Goal: Check status: Check status

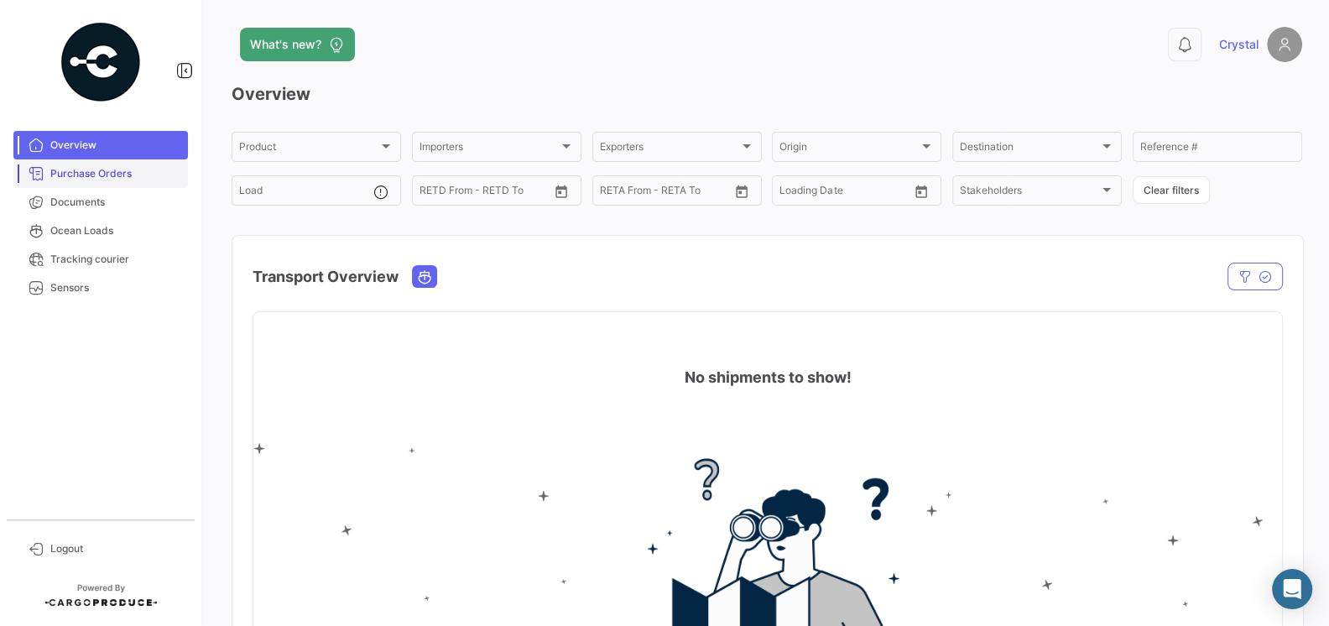
click at [102, 166] on span "Purchase Orders" at bounding box center [115, 173] width 131 height 15
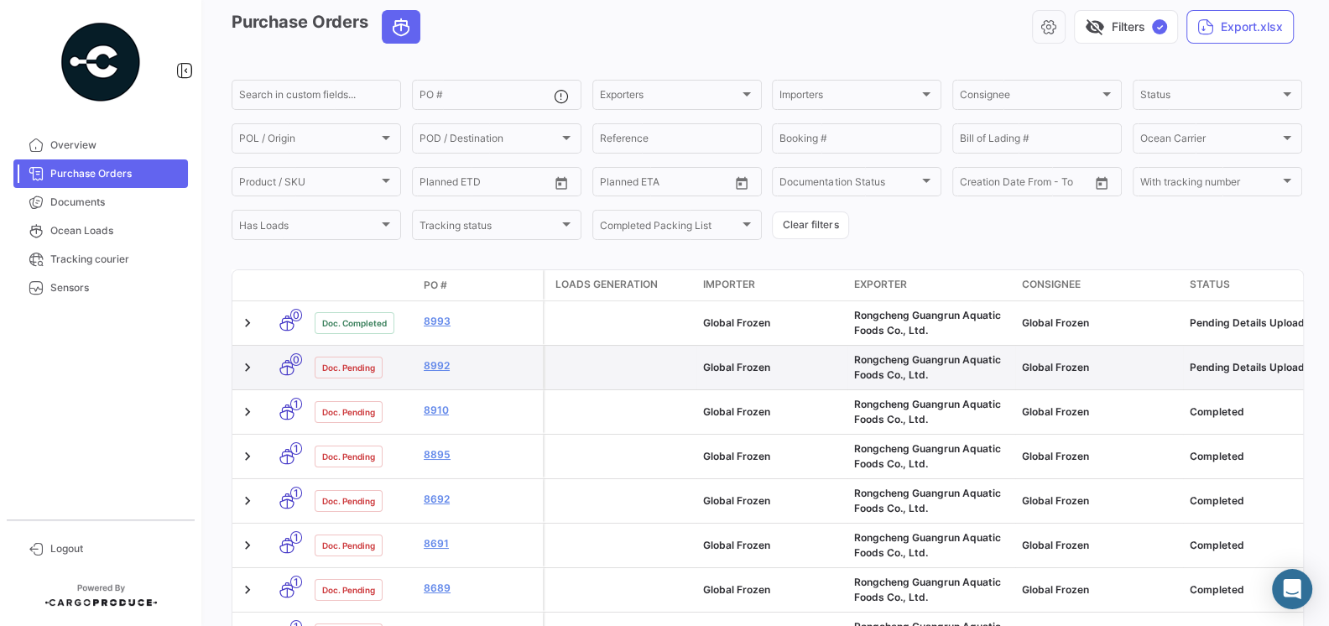
scroll to position [76, 0]
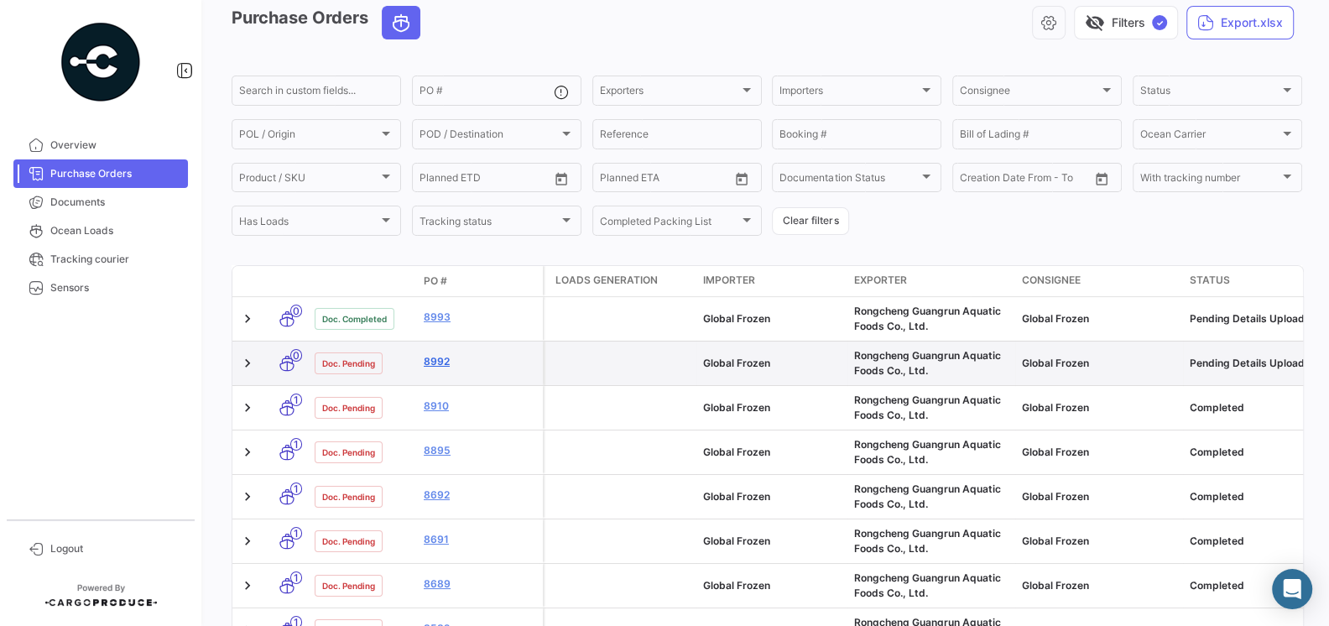
click at [438, 357] on link "8992" at bounding box center [480, 361] width 112 height 15
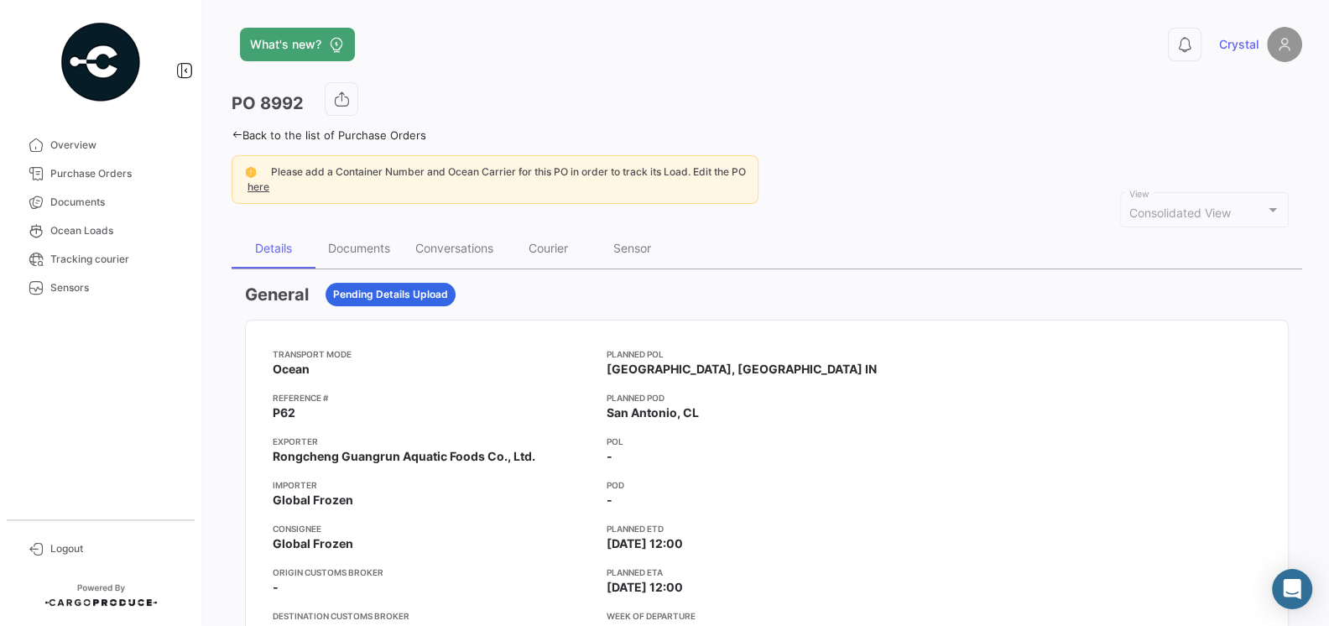
click at [539, 393] on app-card-info-title "Reference #" at bounding box center [433, 397] width 320 height 13
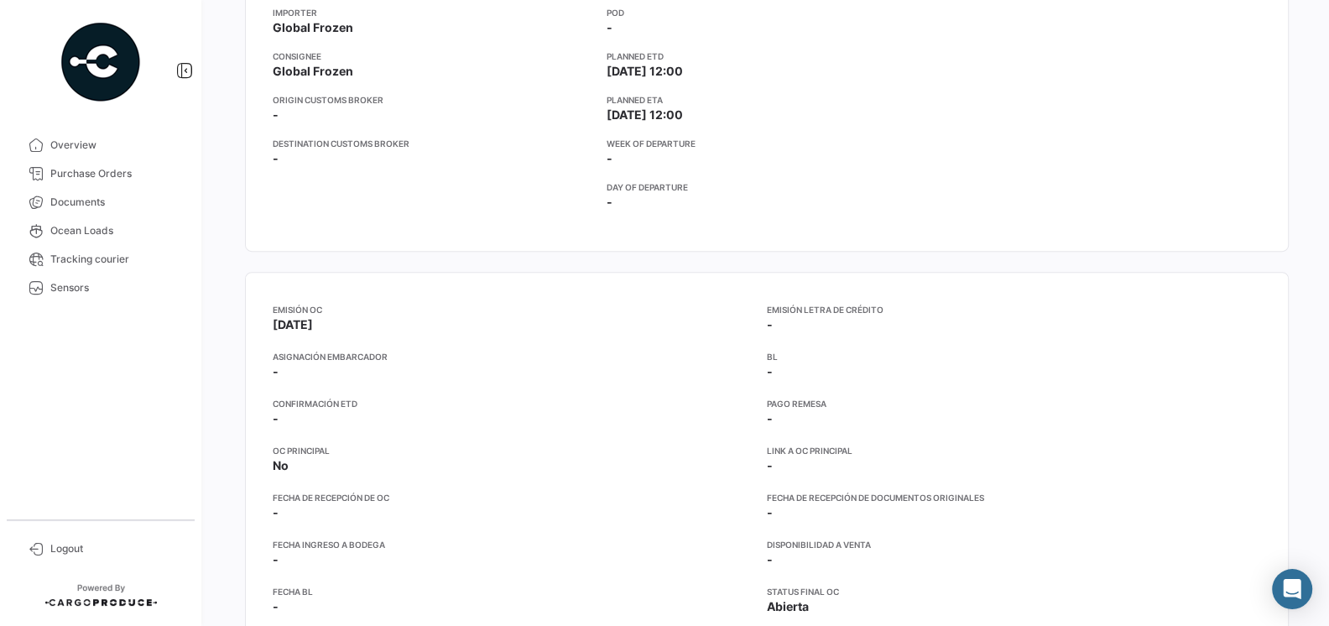
scroll to position [164, 0]
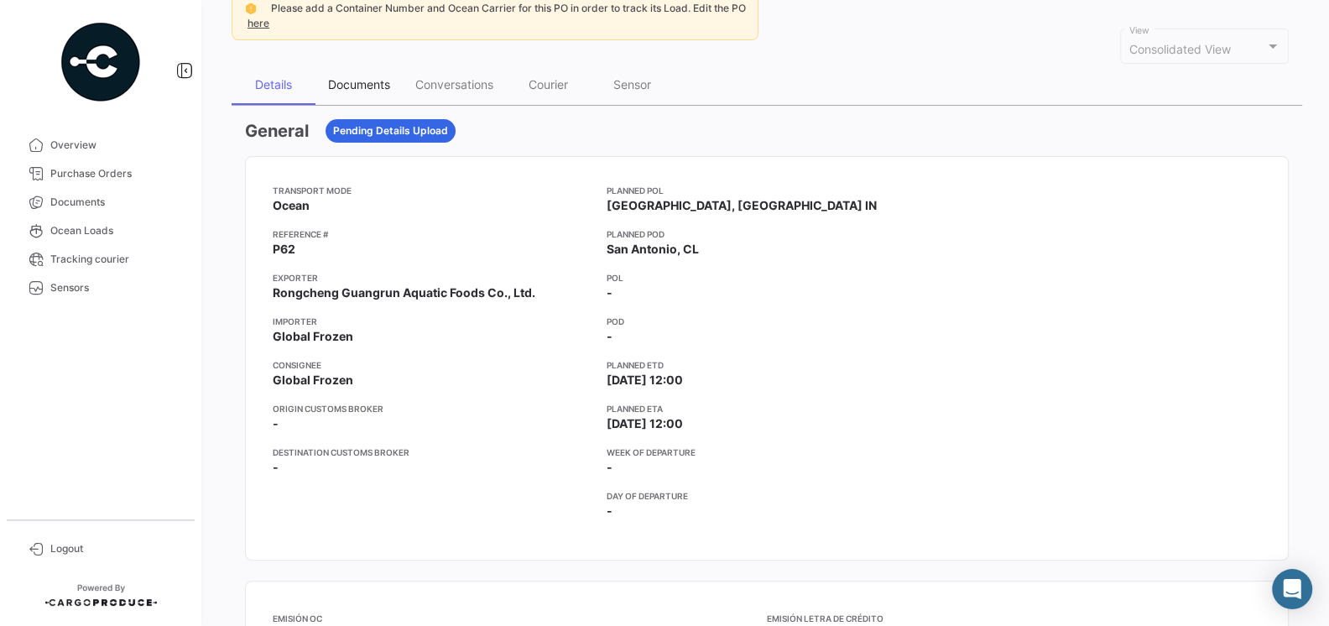
click at [339, 81] on div "Documents" at bounding box center [359, 84] width 62 height 14
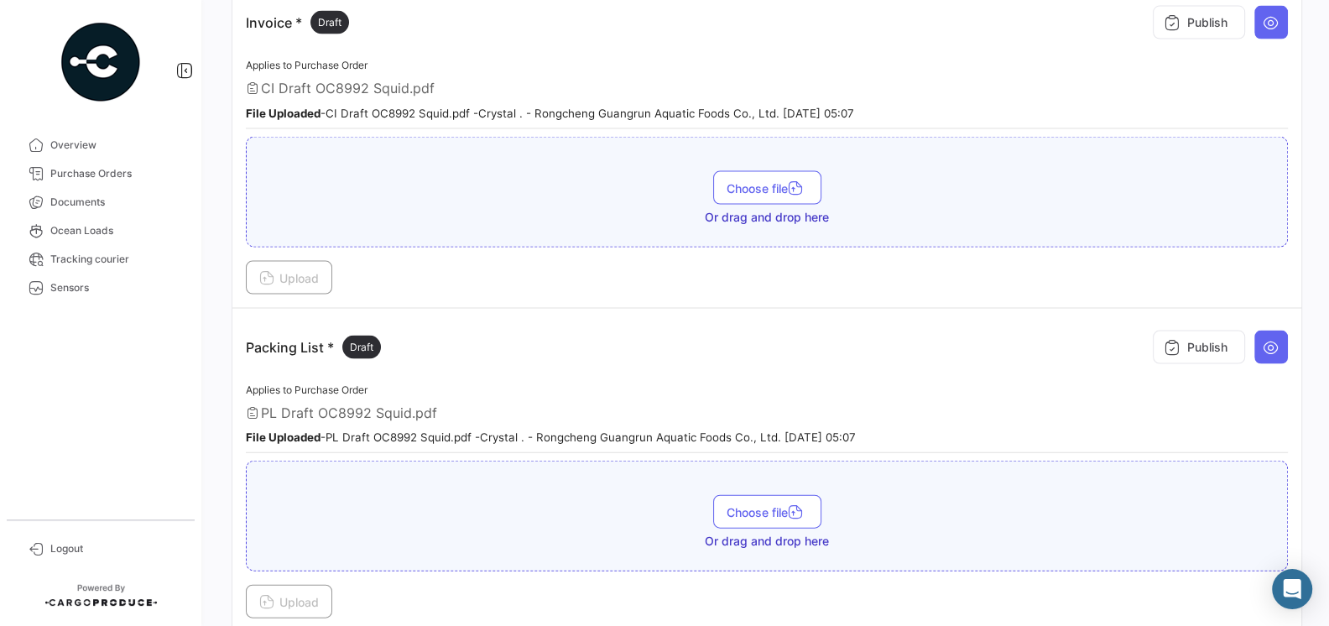
scroll to position [2987, 0]
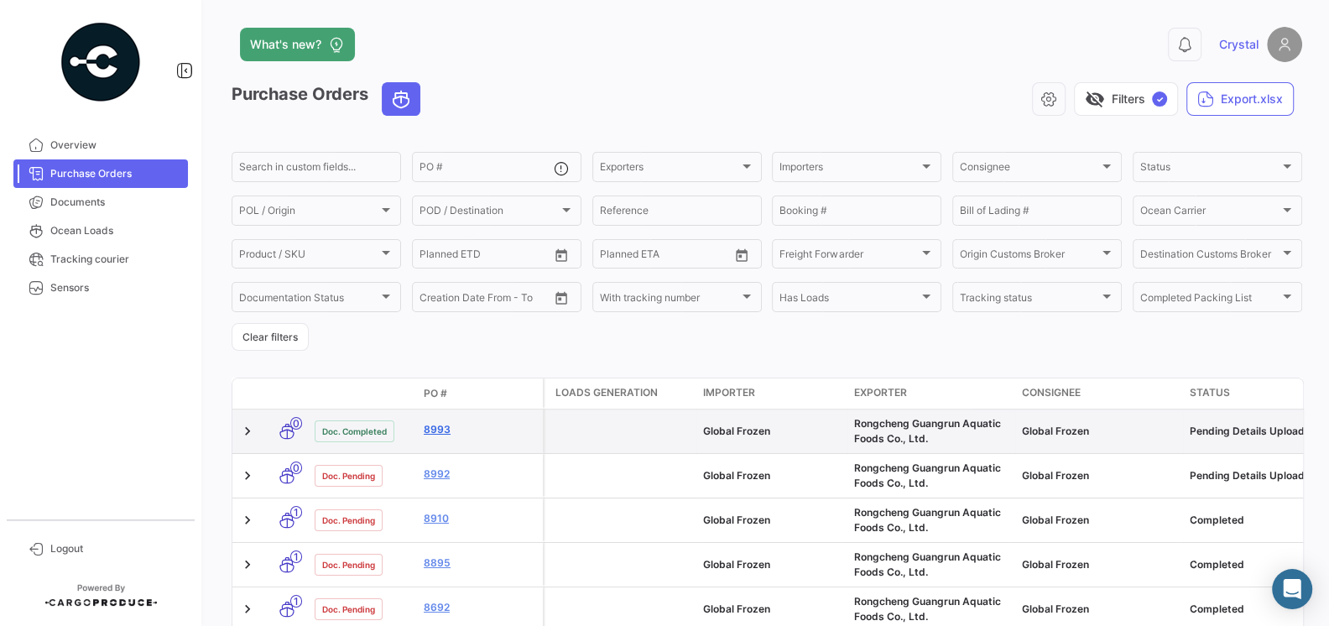
click at [440, 428] on link "8993" at bounding box center [480, 429] width 112 height 15
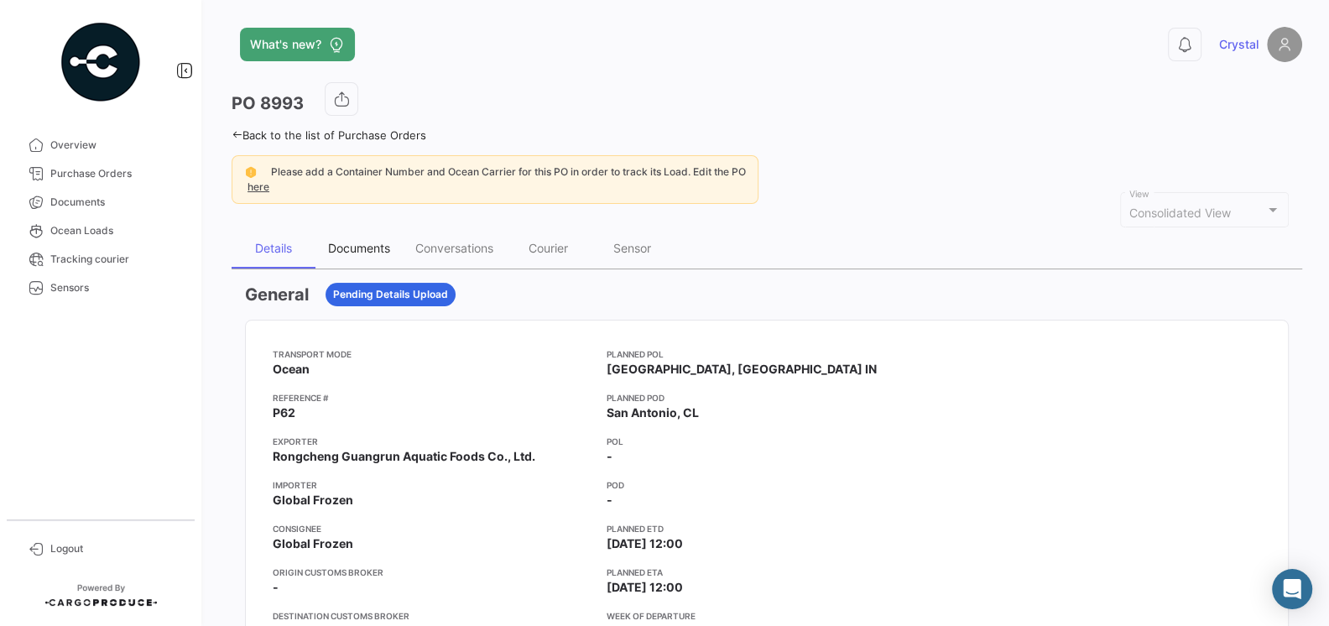
click at [341, 242] on div "Documents" at bounding box center [359, 248] width 62 height 14
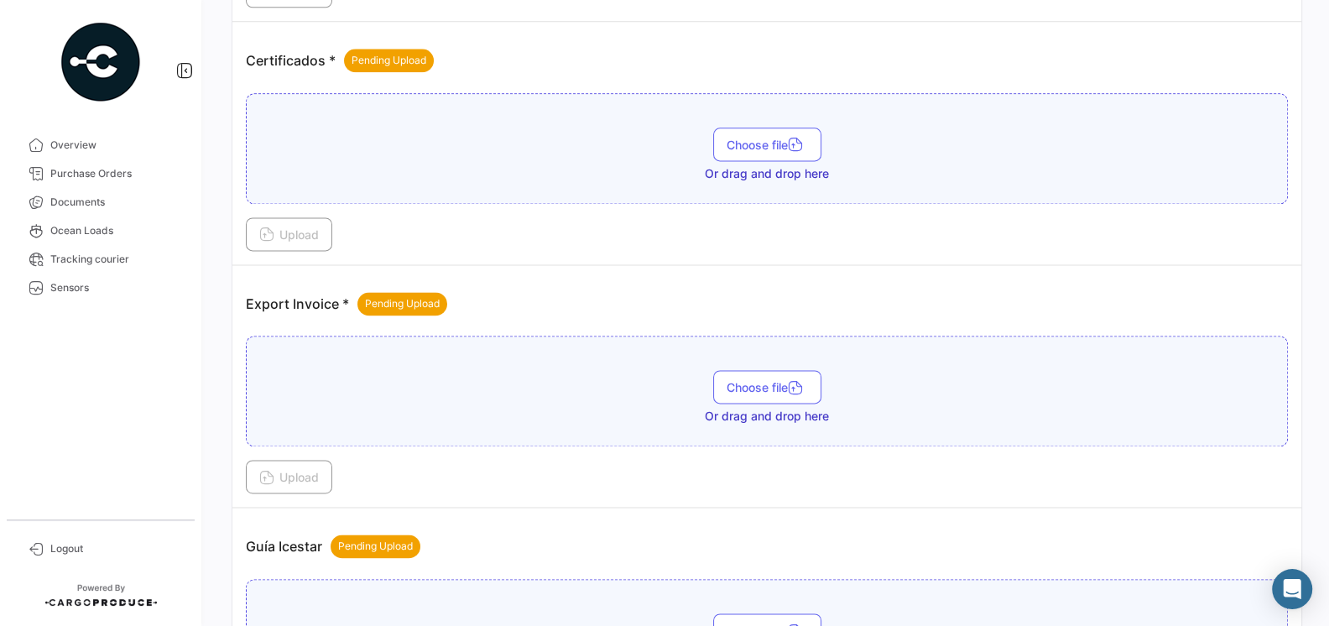
scroll to position [1858, 0]
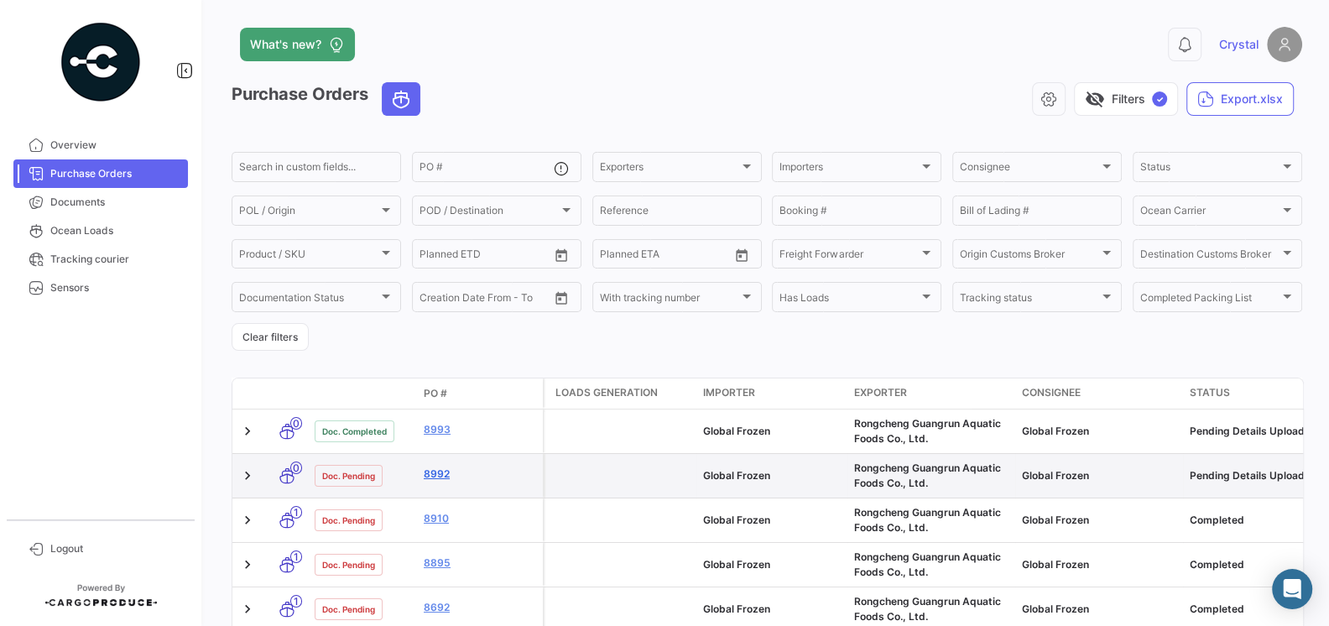
click at [438, 477] on link "8992" at bounding box center [480, 473] width 112 height 15
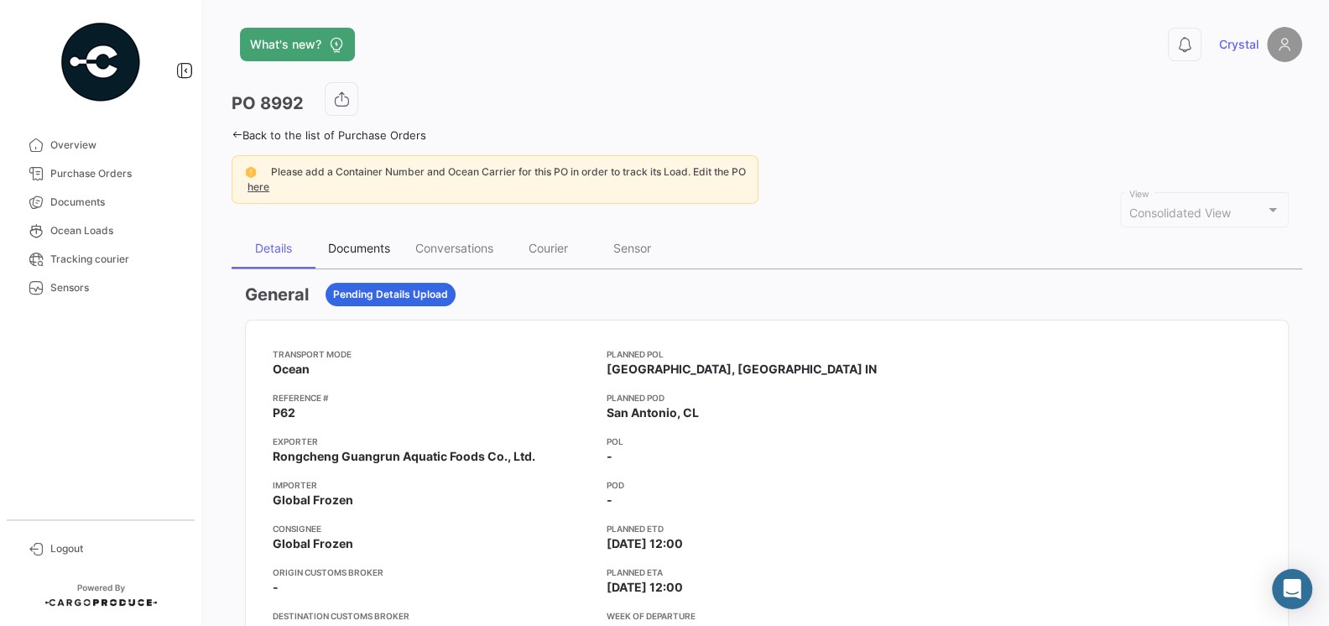
click at [368, 247] on div "Documents" at bounding box center [359, 248] width 62 height 14
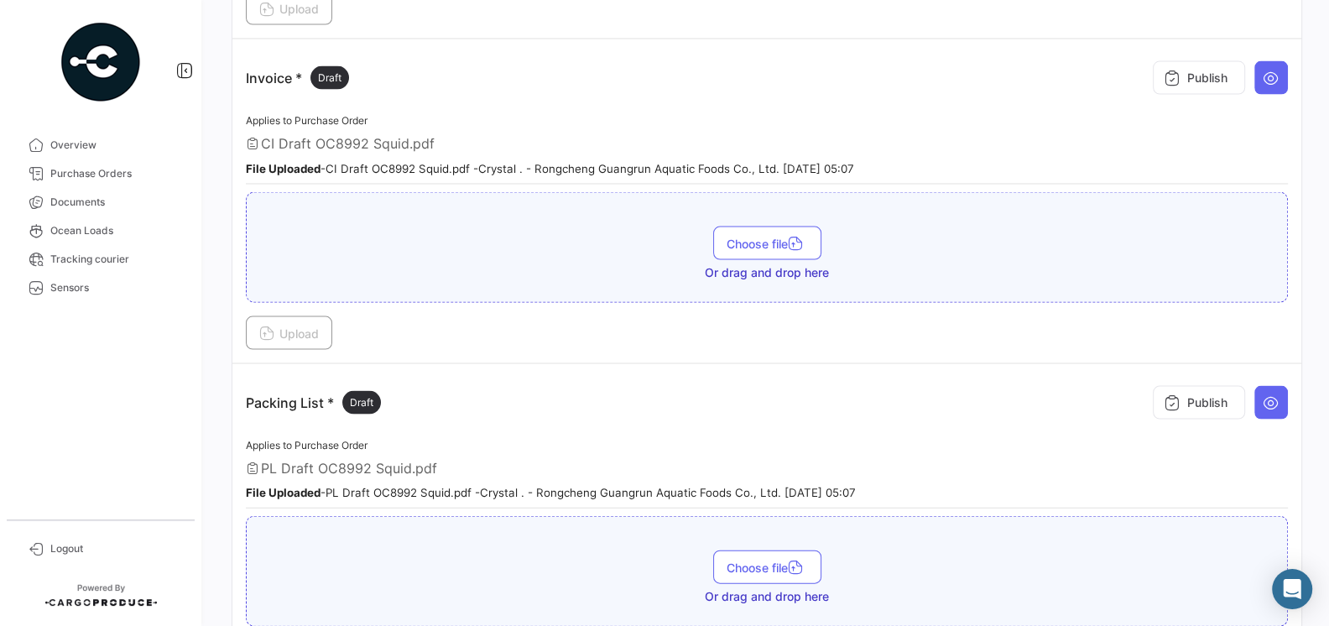
scroll to position [2987, 0]
